Goal: Information Seeking & Learning: Learn about a topic

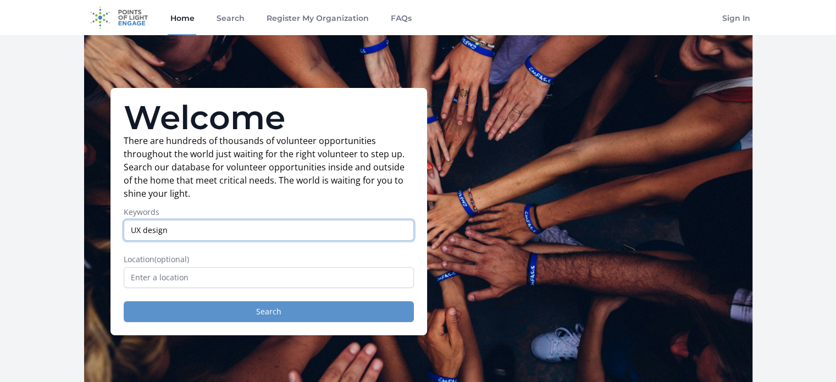
type input "UX design"
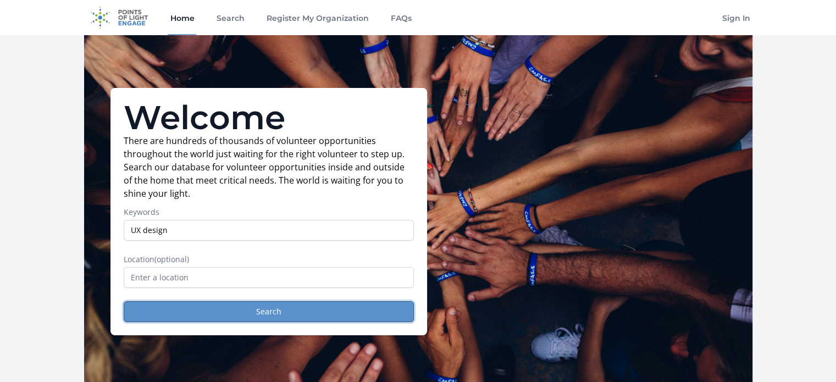
click at [311, 309] on button "Search" at bounding box center [269, 311] width 290 height 21
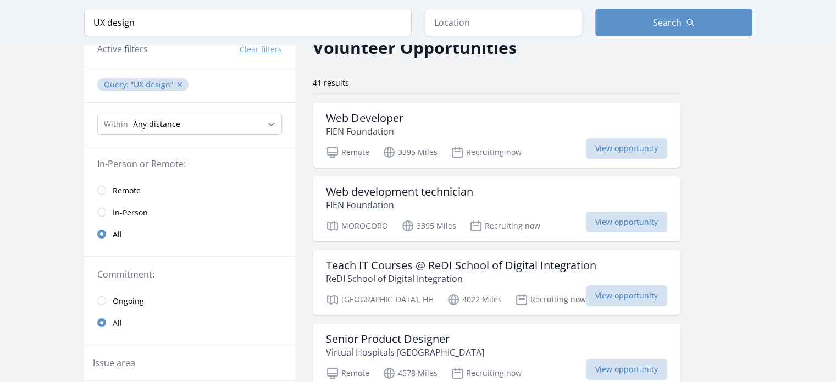
scroll to position [55, 0]
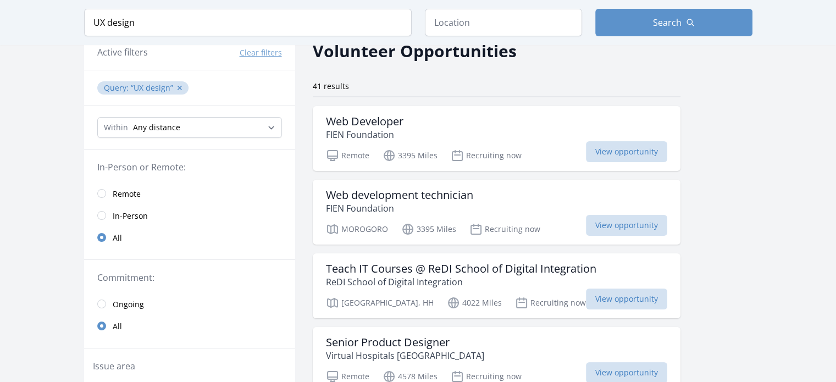
click at [123, 190] on span "Remote" at bounding box center [127, 193] width 28 height 11
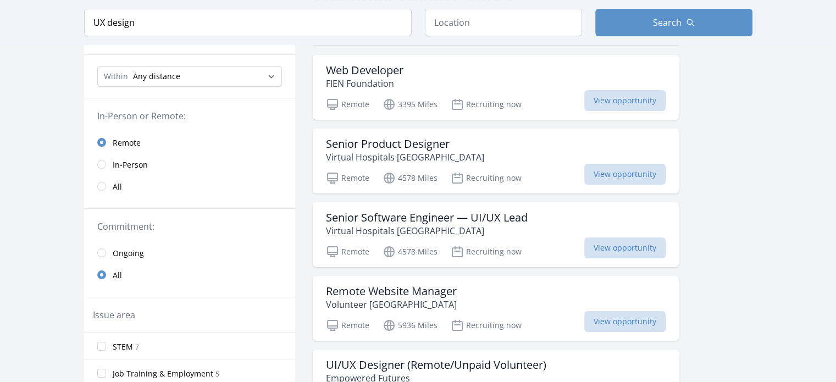
scroll to position [110, 0]
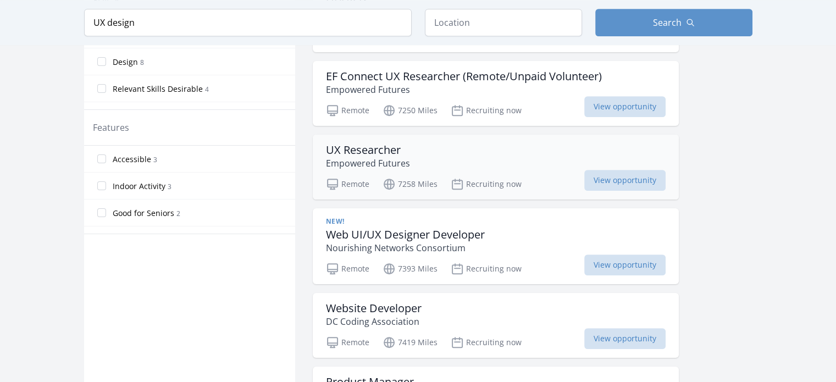
scroll to position [550, 0]
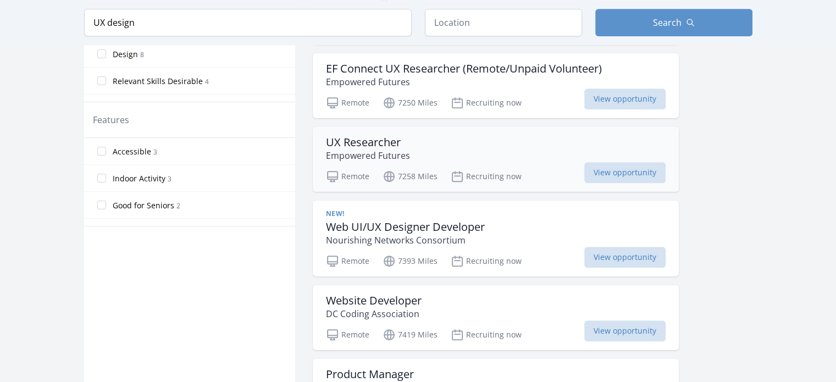
click at [486, 151] on div "UX Researcher Empowered Futures" at bounding box center [496, 149] width 340 height 26
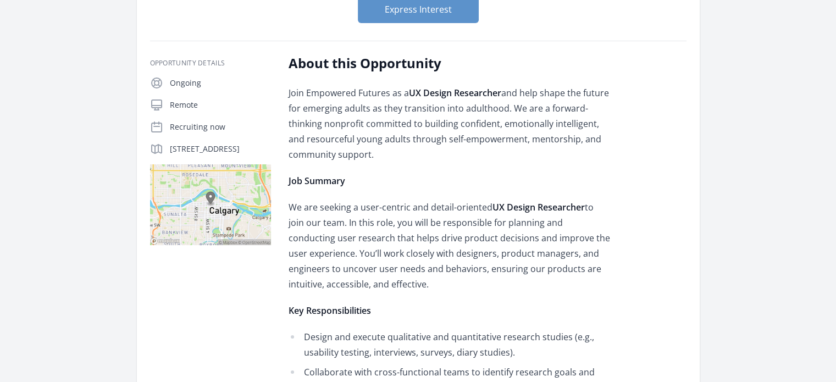
scroll to position [165, 0]
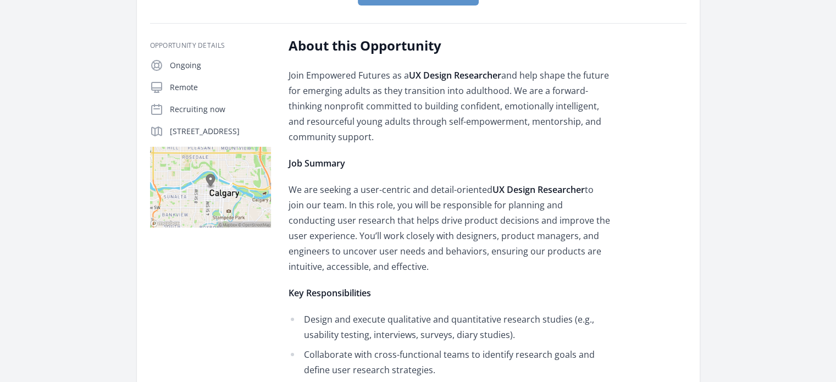
drag, startPoint x: 187, startPoint y: 142, endPoint x: 164, endPoint y: 125, distance: 28.4
click at [164, 125] on div "330 5th Ave SW, Calgary, AB T2P" at bounding box center [210, 131] width 121 height 13
click at [446, 168] on p "Job Summary" at bounding box center [449, 163] width 321 height 15
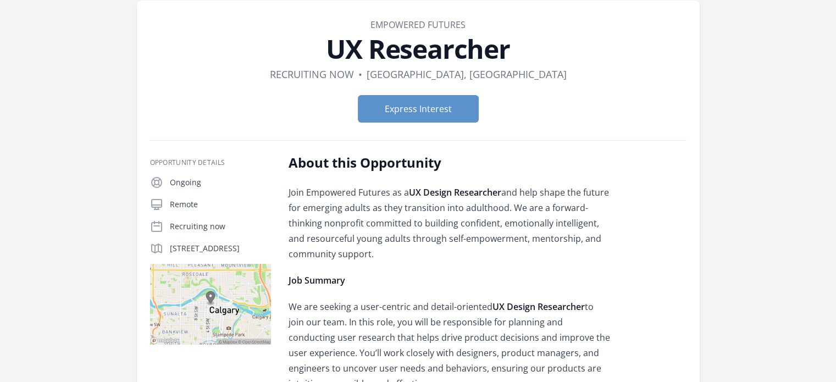
scroll to position [0, 0]
